Goal: Task Accomplishment & Management: Manage account settings

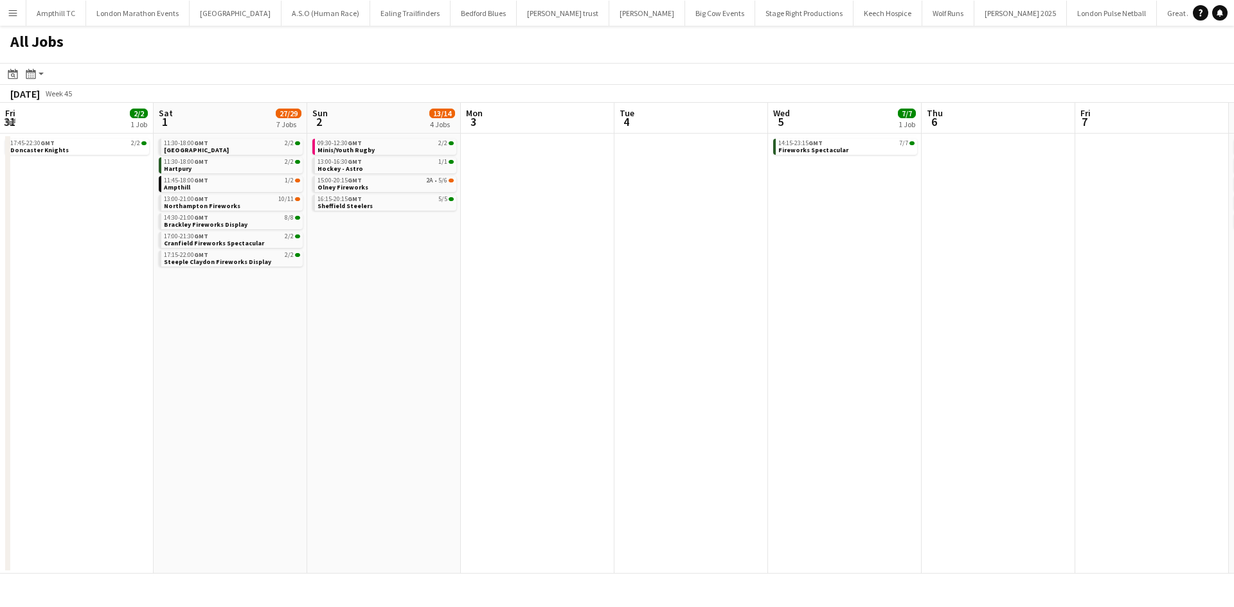
scroll to position [0, 467]
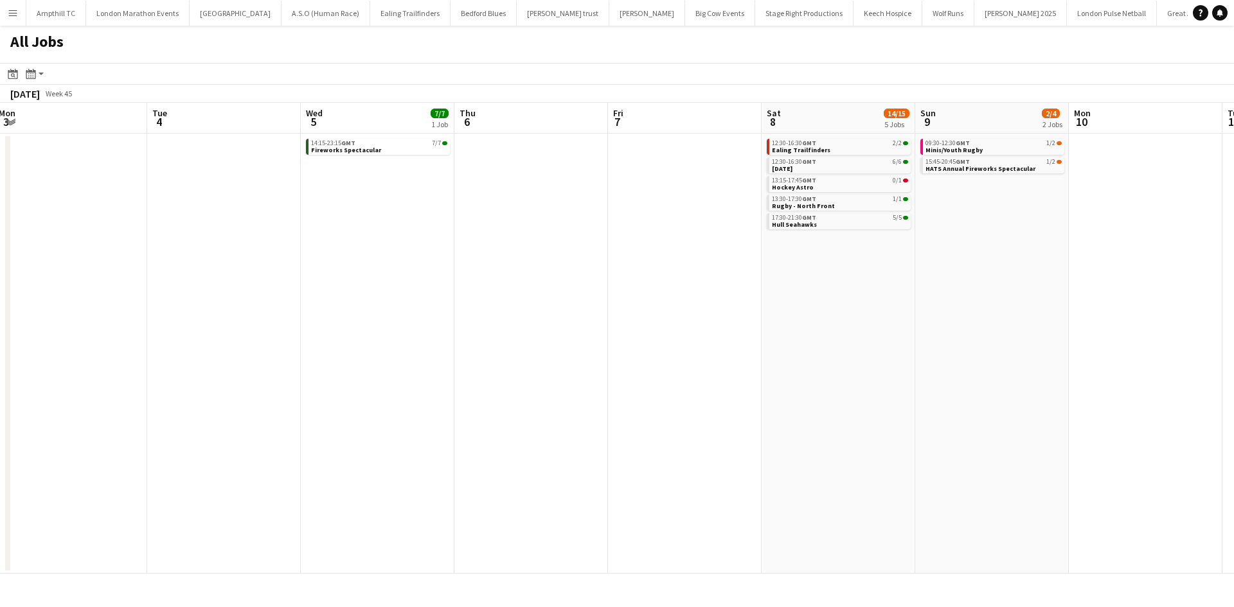
click at [2, 19] on button "Menu" at bounding box center [13, 13] width 26 height 26
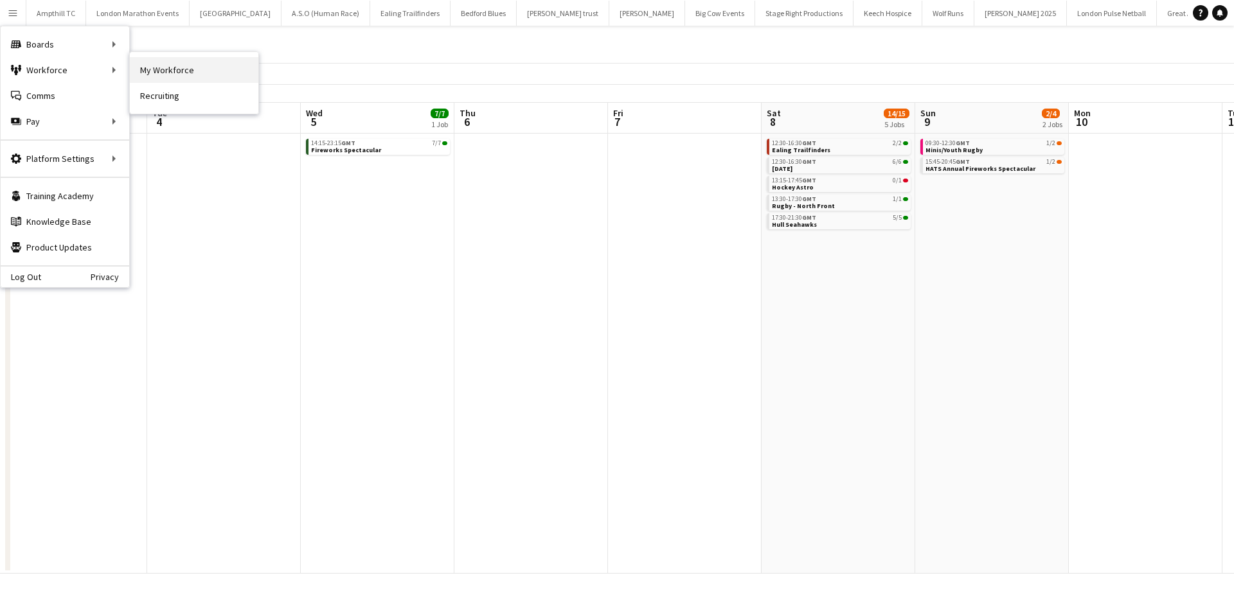
click at [161, 71] on link "My Workforce" at bounding box center [194, 70] width 129 height 26
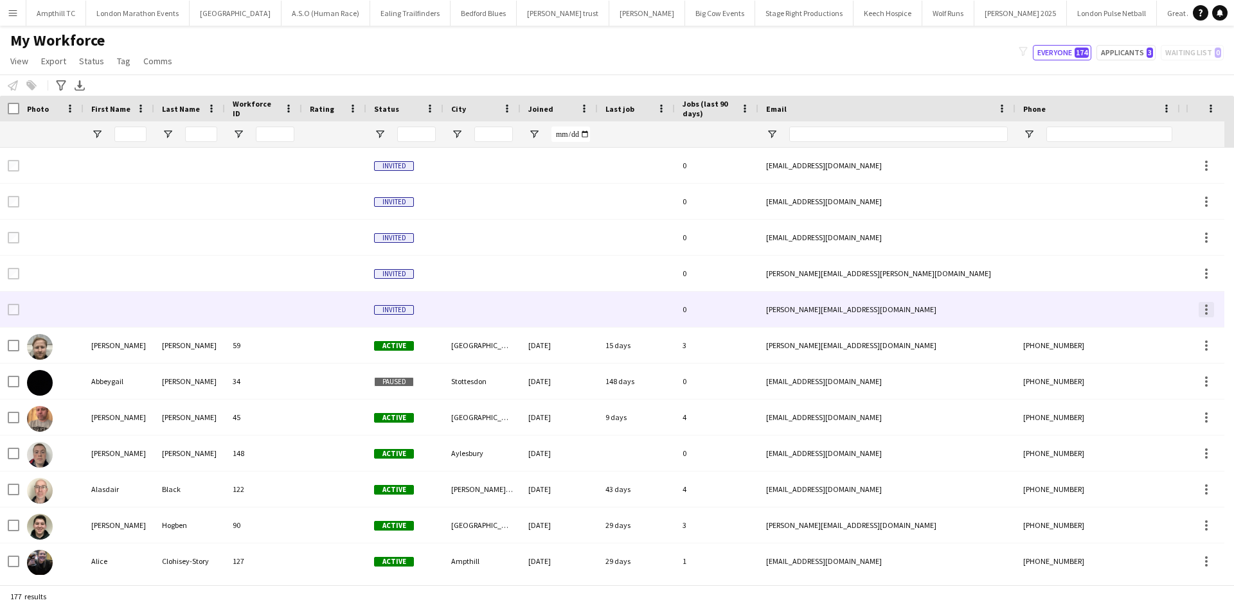
click at [1211, 313] on div at bounding box center [1205, 309] width 15 height 15
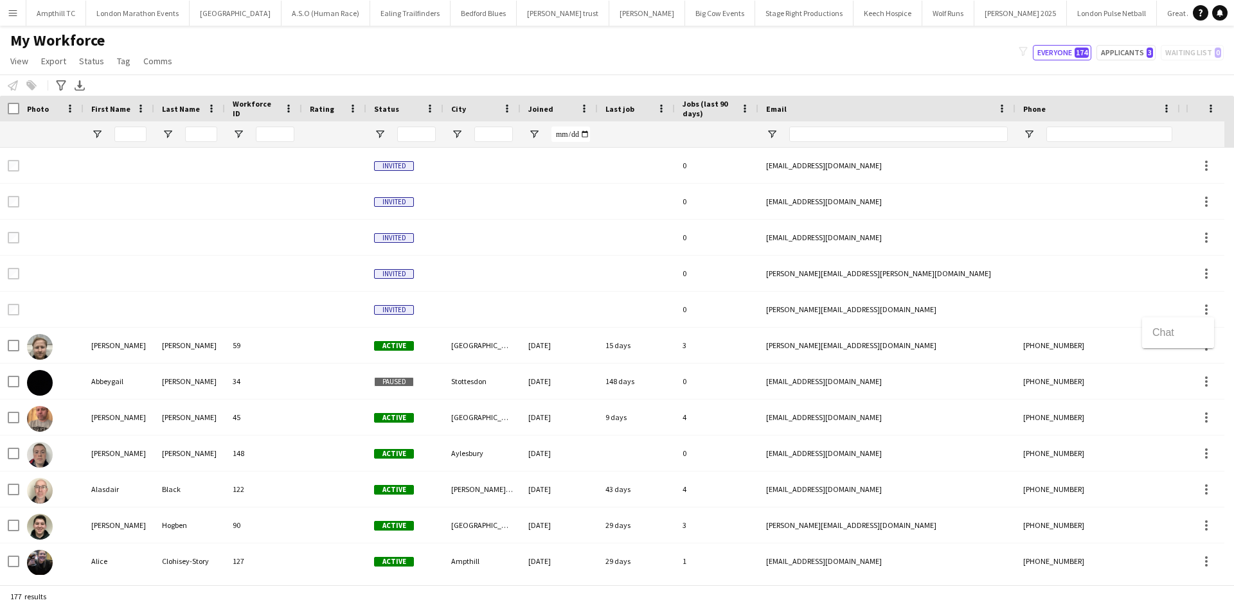
click at [1103, 316] on div at bounding box center [617, 303] width 1234 height 607
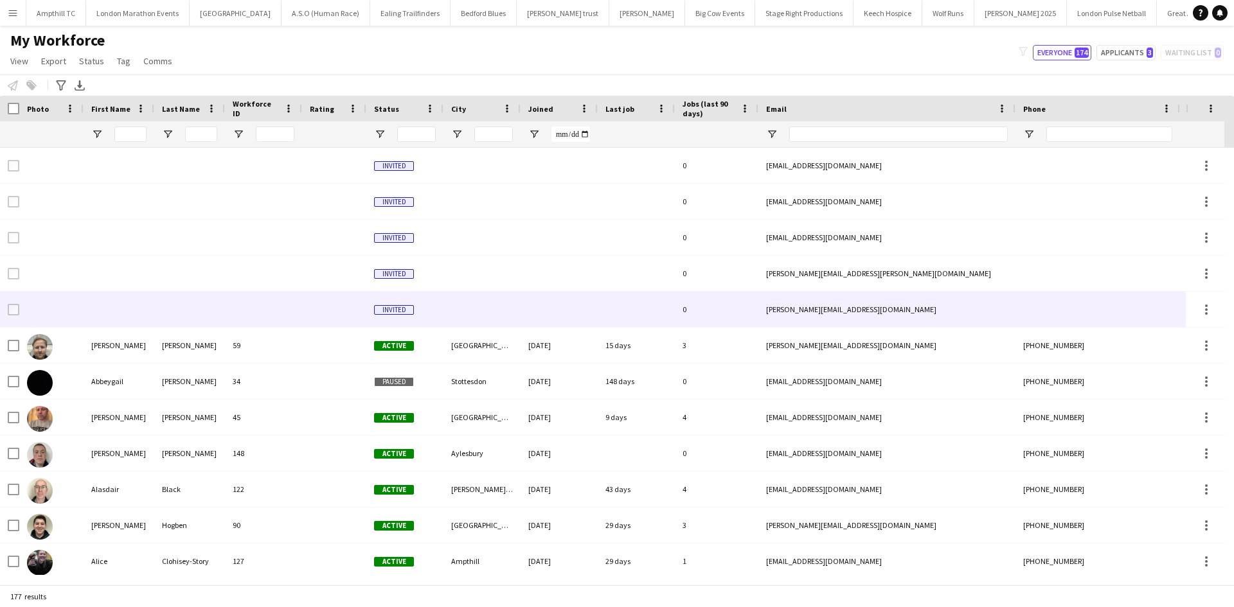
click at [852, 312] on div "[PERSON_NAME][EMAIL_ADDRESS][DOMAIN_NAME]" at bounding box center [886, 309] width 257 height 35
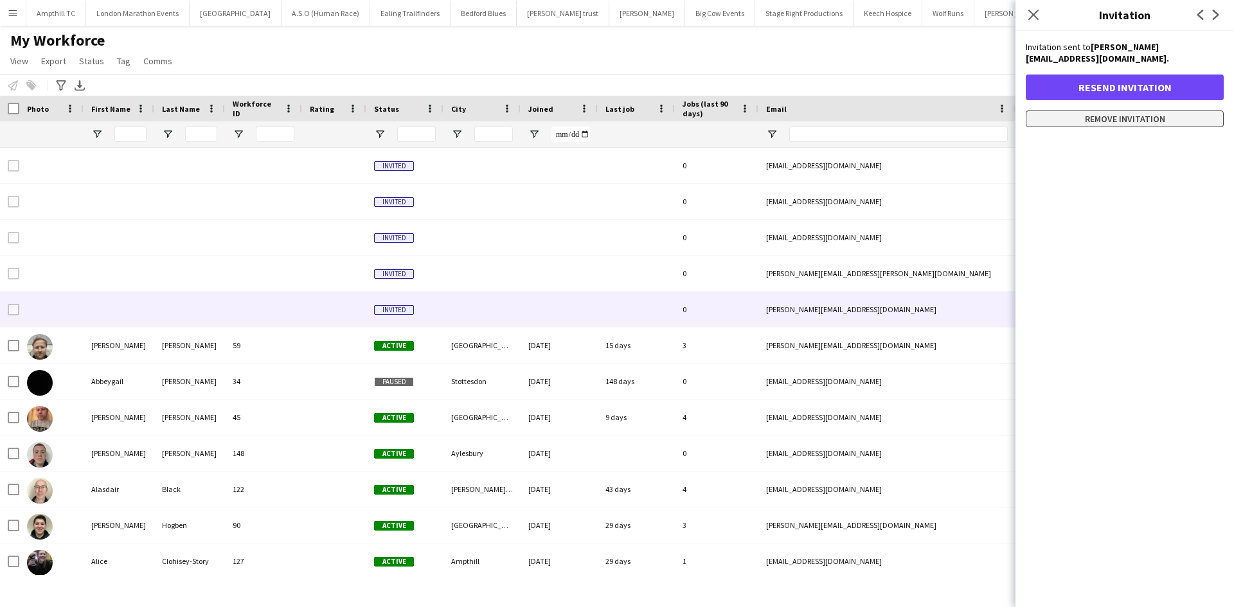
click at [1151, 120] on button "Remove invitation" at bounding box center [1124, 119] width 198 height 17
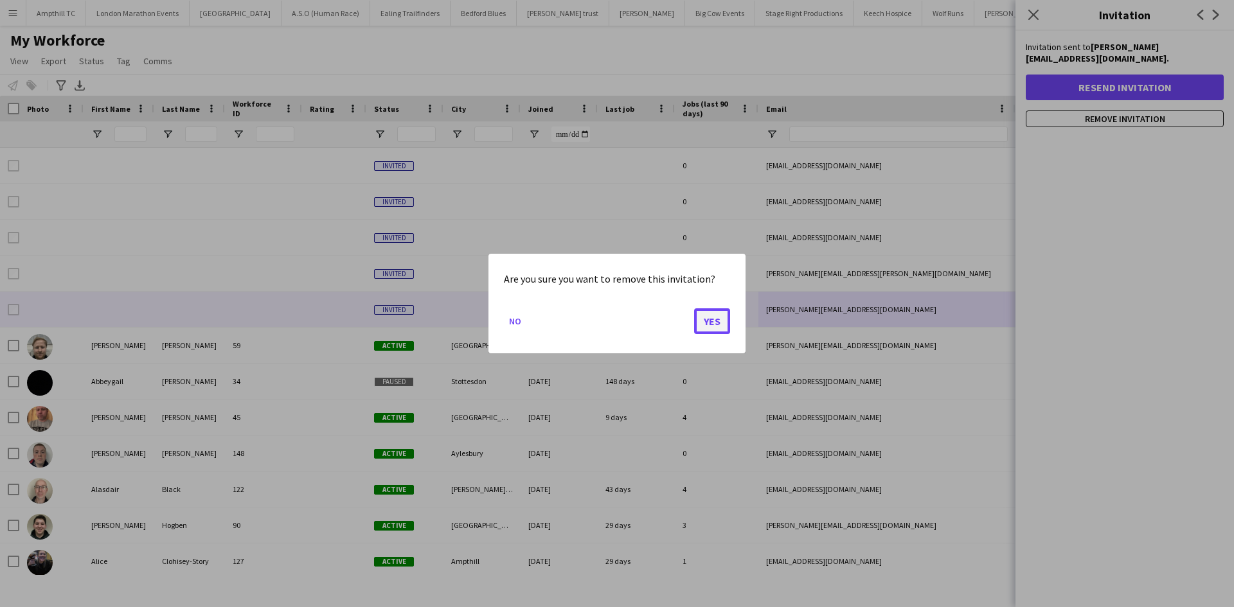
click at [716, 320] on button "Yes" at bounding box center [712, 321] width 36 height 26
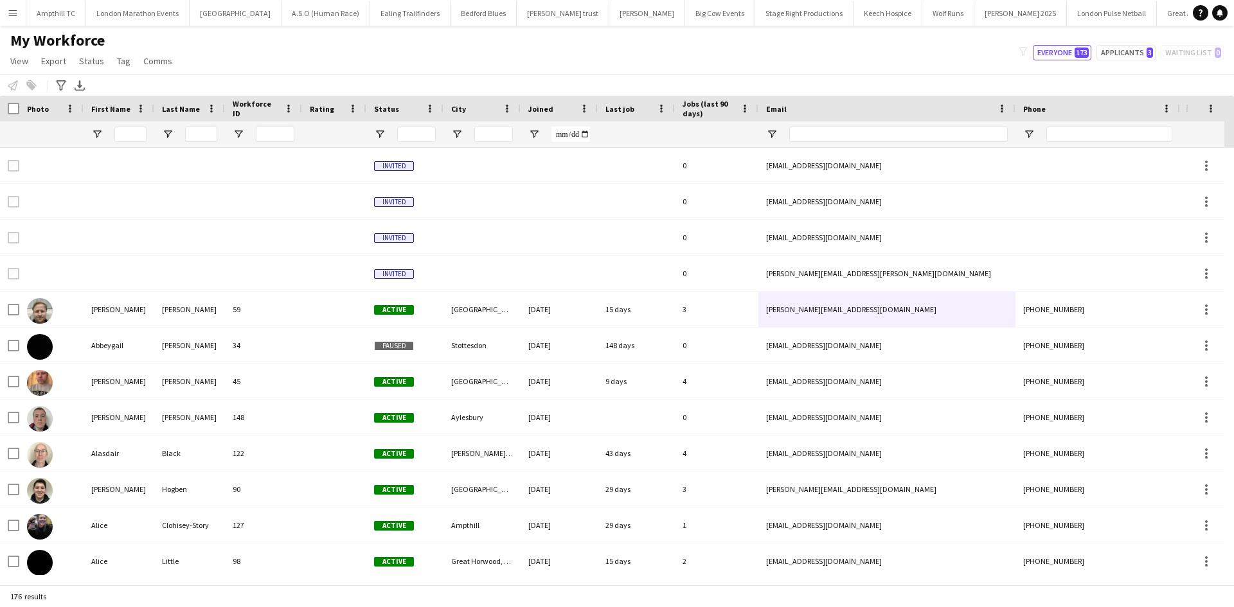
click at [13, 15] on app-icon "Menu" at bounding box center [13, 13] width 10 height 10
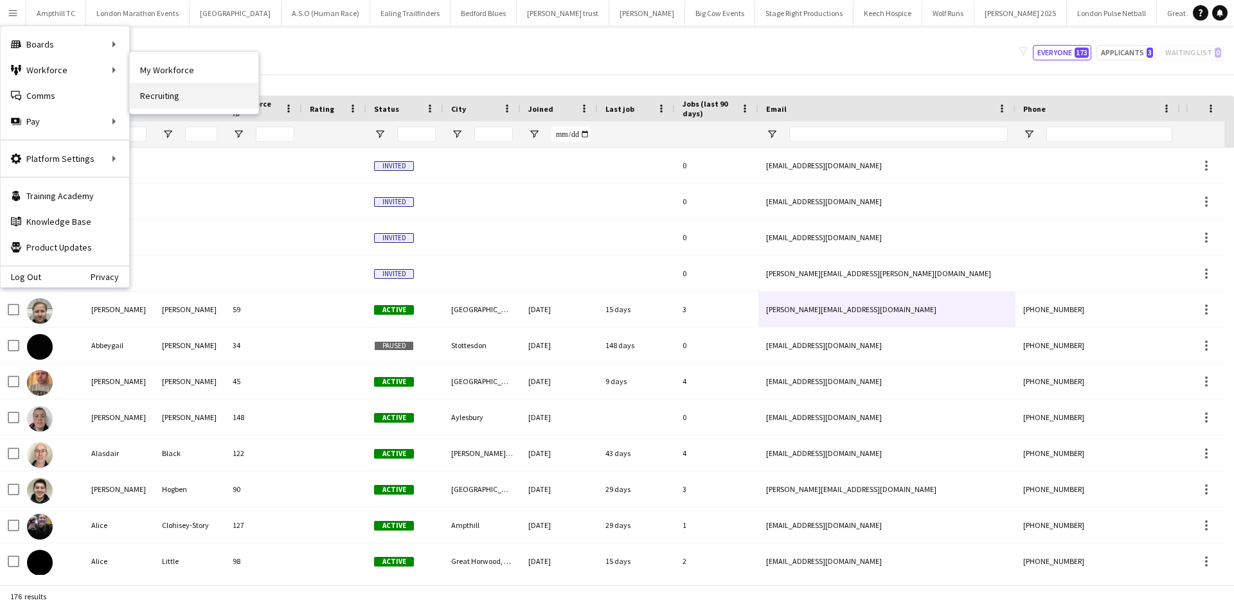
click at [175, 96] on link "Recruiting" at bounding box center [194, 96] width 129 height 26
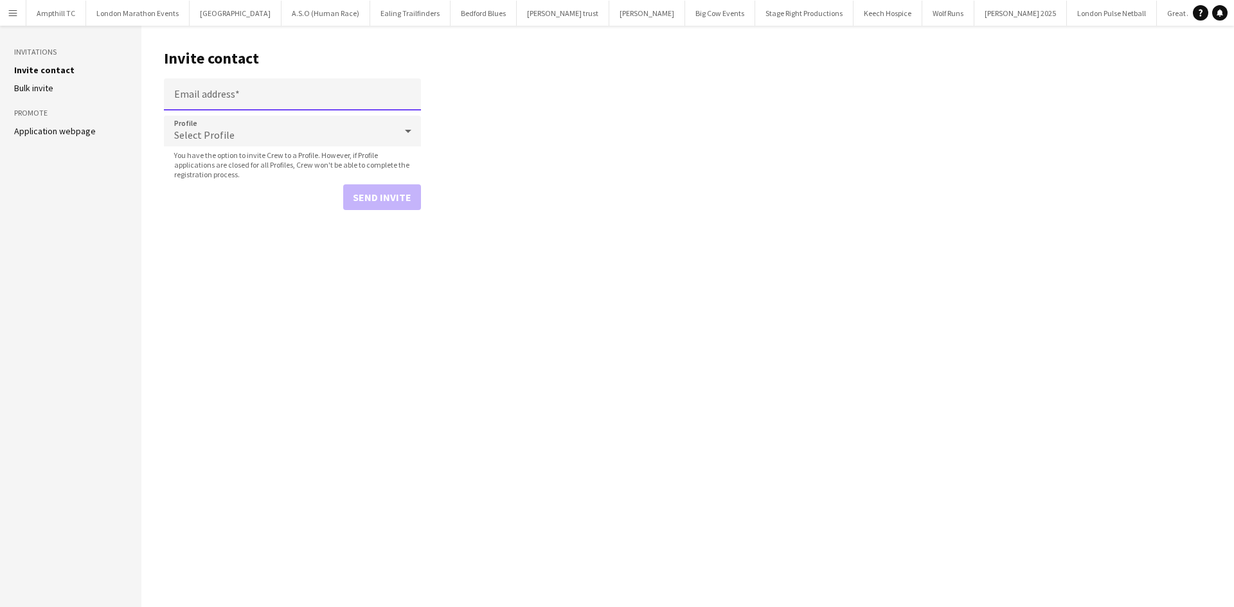
click at [175, 96] on input "Email address" at bounding box center [292, 94] width 257 height 32
type input "**********"
click at [217, 135] on span "Select Profile" at bounding box center [204, 135] width 60 height 13
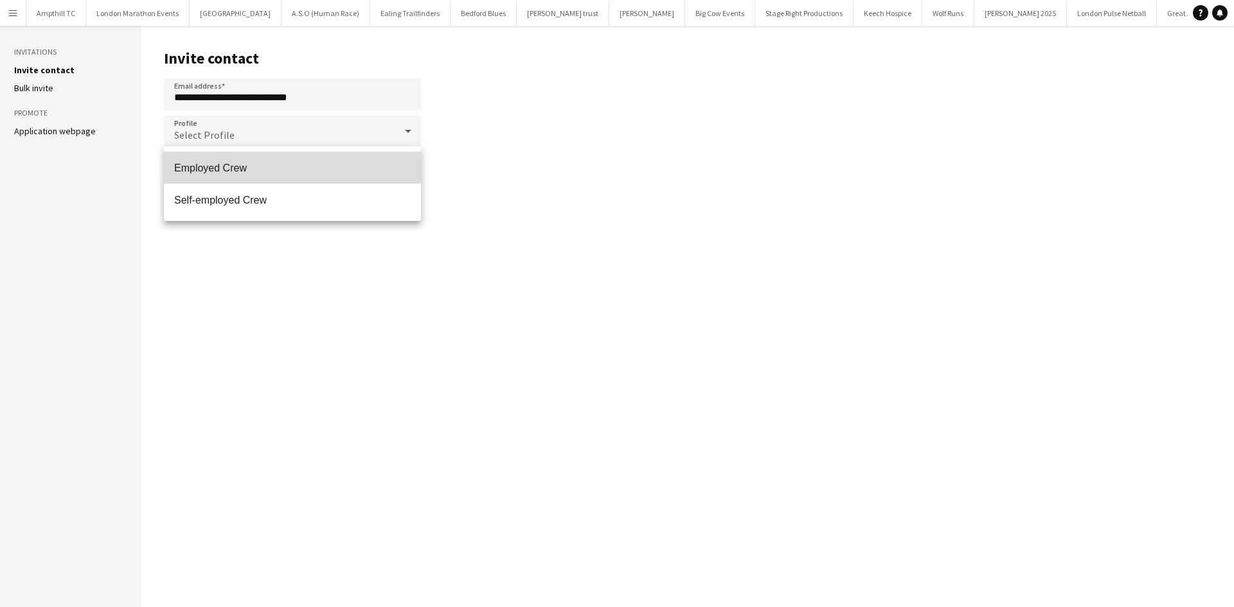
click at [259, 168] on span "Employed Crew" at bounding box center [292, 168] width 236 height 12
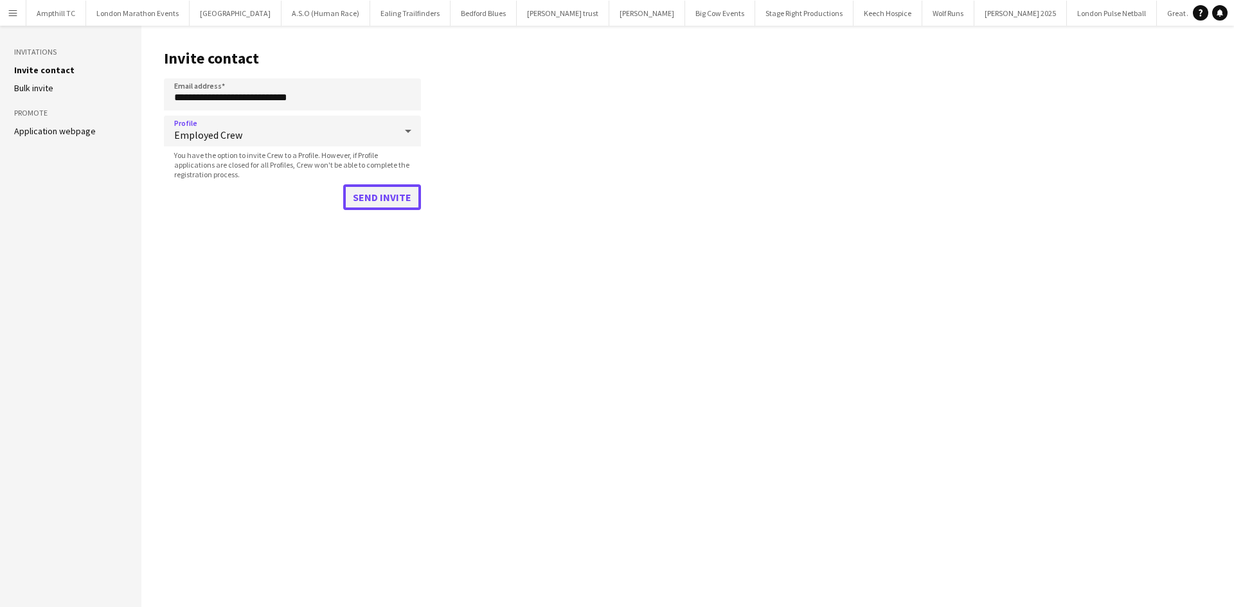
click at [387, 202] on button "Send invite" at bounding box center [382, 197] width 78 height 26
